Goal: Find specific page/section: Find specific page/section

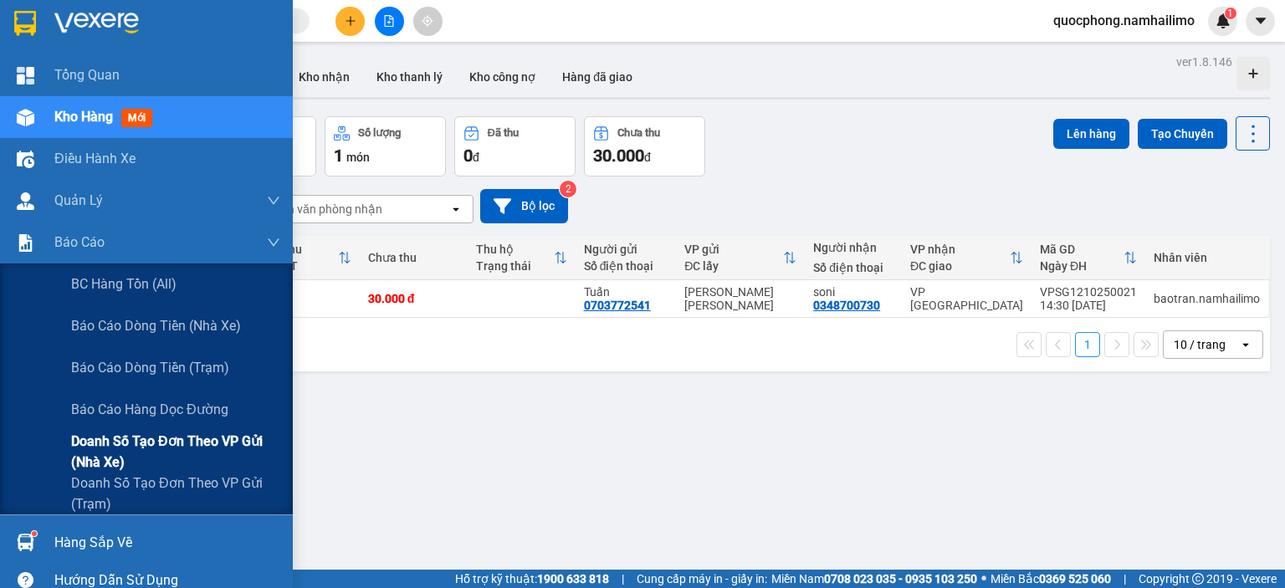
click at [173, 448] on span "Doanh số tạo đơn theo VP gửi (nhà xe)" at bounding box center [175, 452] width 209 height 42
click at [141, 331] on span "Báo cáo dòng tiền (nhà xe)" at bounding box center [157, 326] width 172 height 21
